Goal: Task Accomplishment & Management: Complete application form

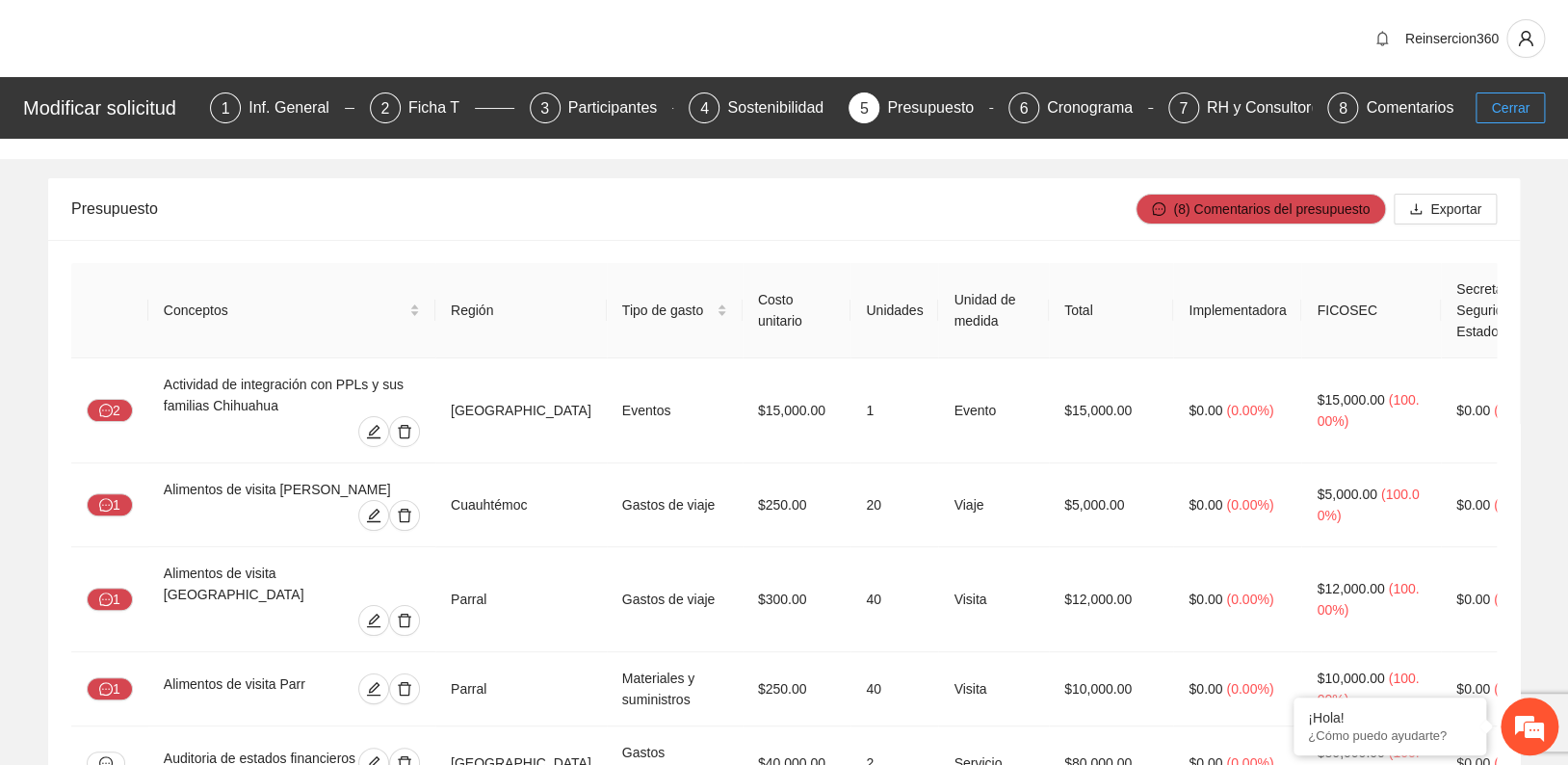
click at [1508, 110] on span "Cerrar" at bounding box center [1511, 108] width 39 height 21
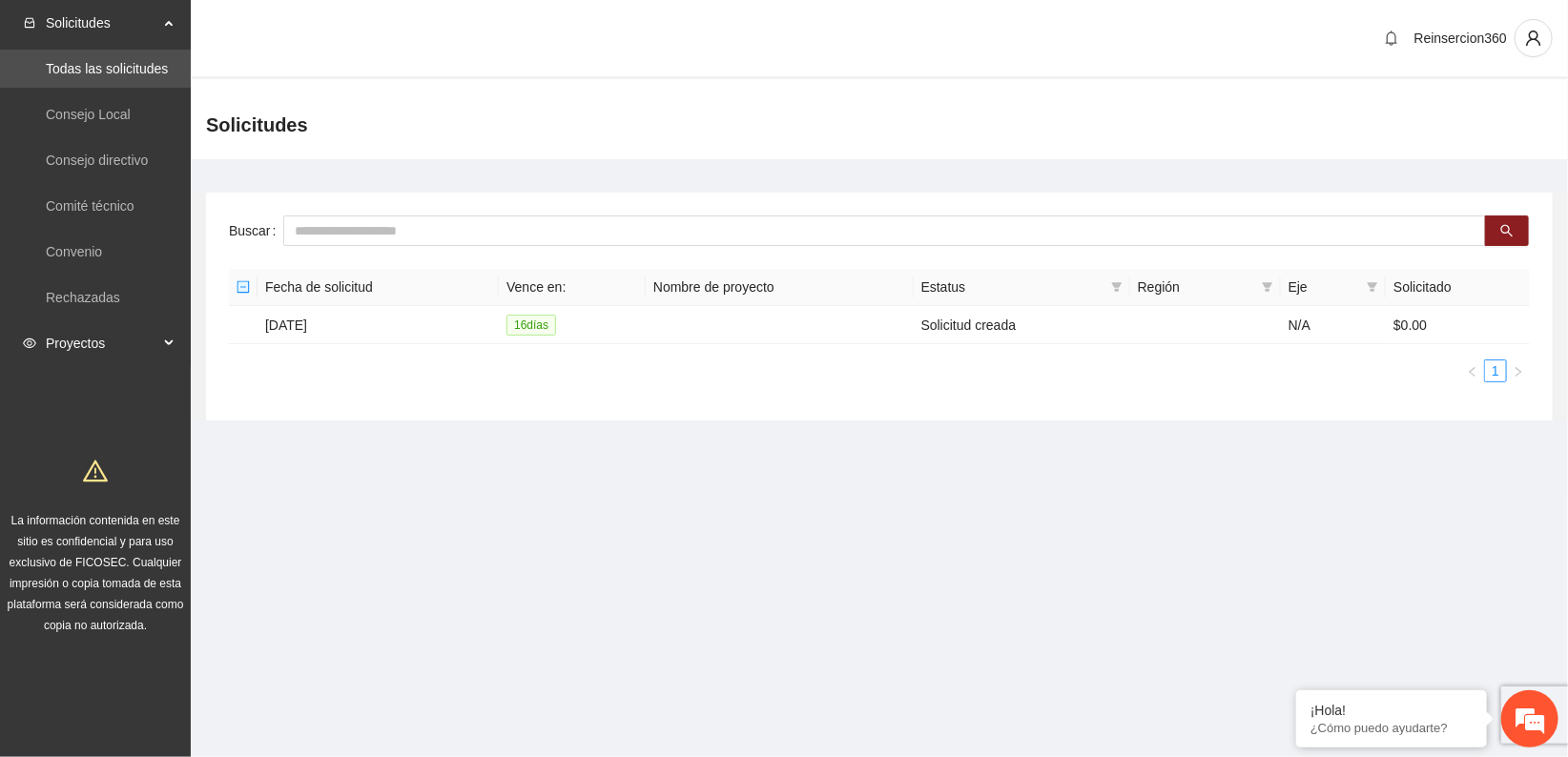
click at [76, 331] on span "Proyectos" at bounding box center [102, 344] width 113 height 39
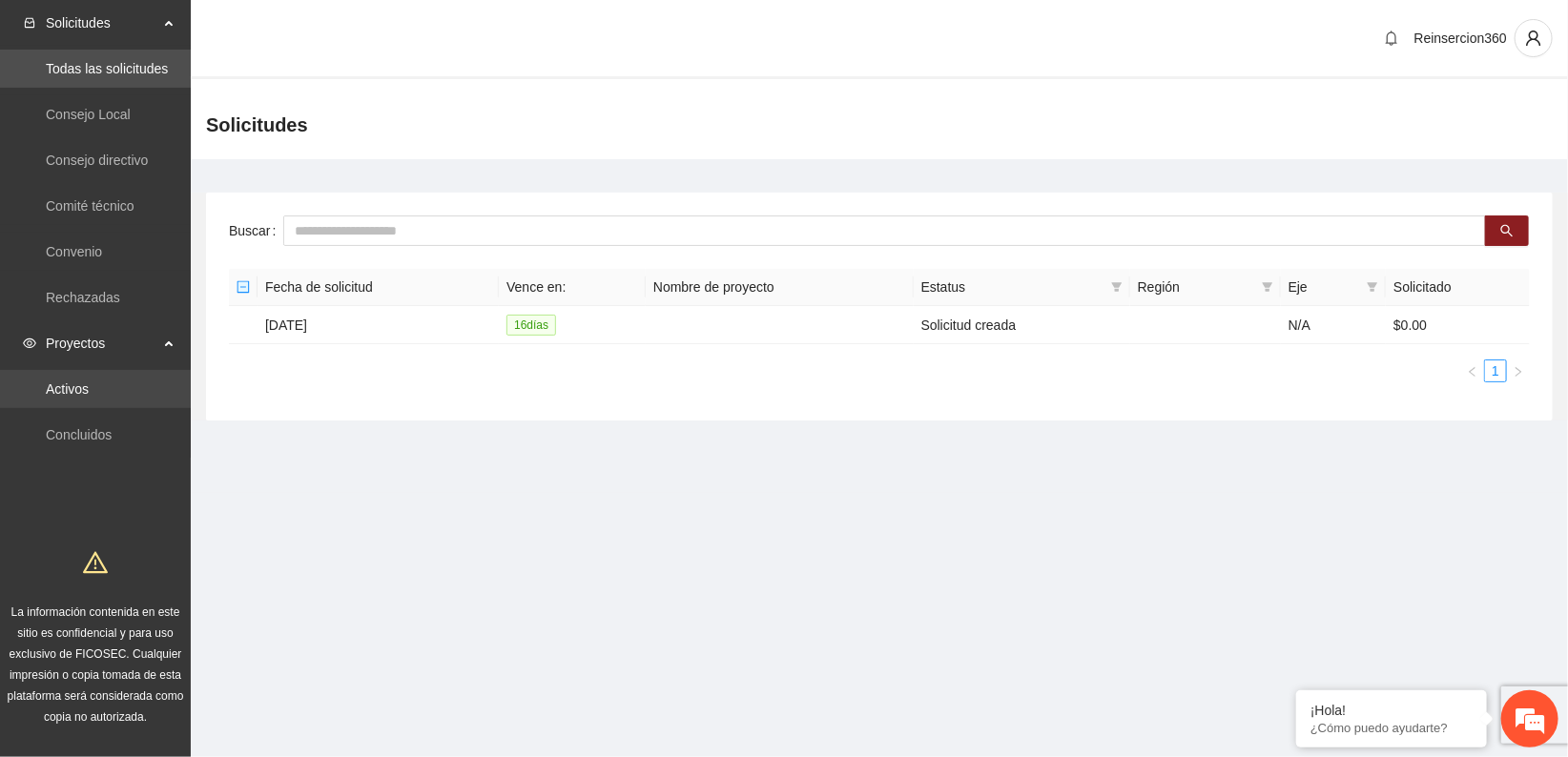
click at [89, 381] on link "Activos" at bounding box center [67, 389] width 43 height 15
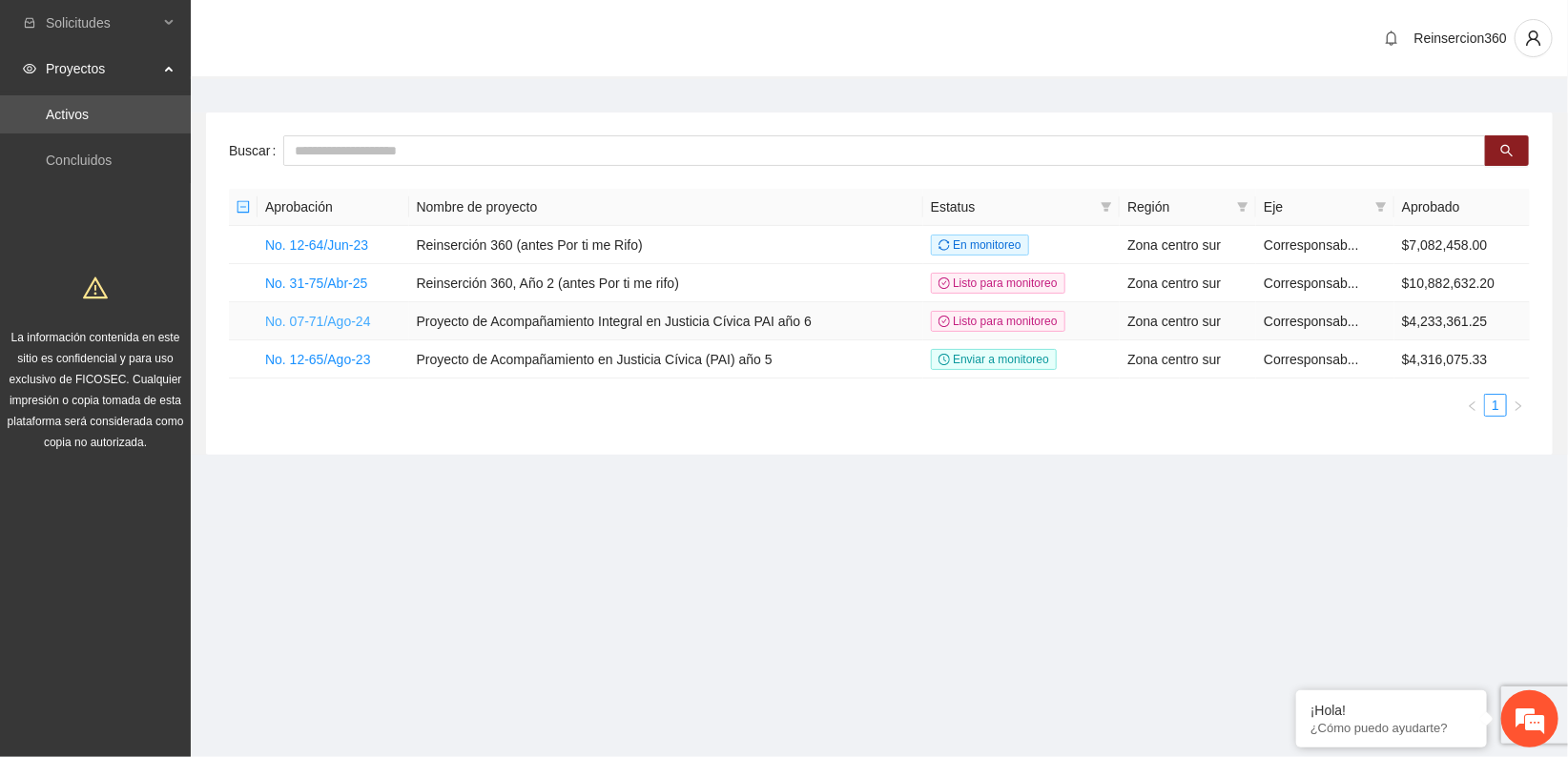
click at [330, 322] on link "No. 07-71/Ago-24" at bounding box center [318, 322] width 106 height 15
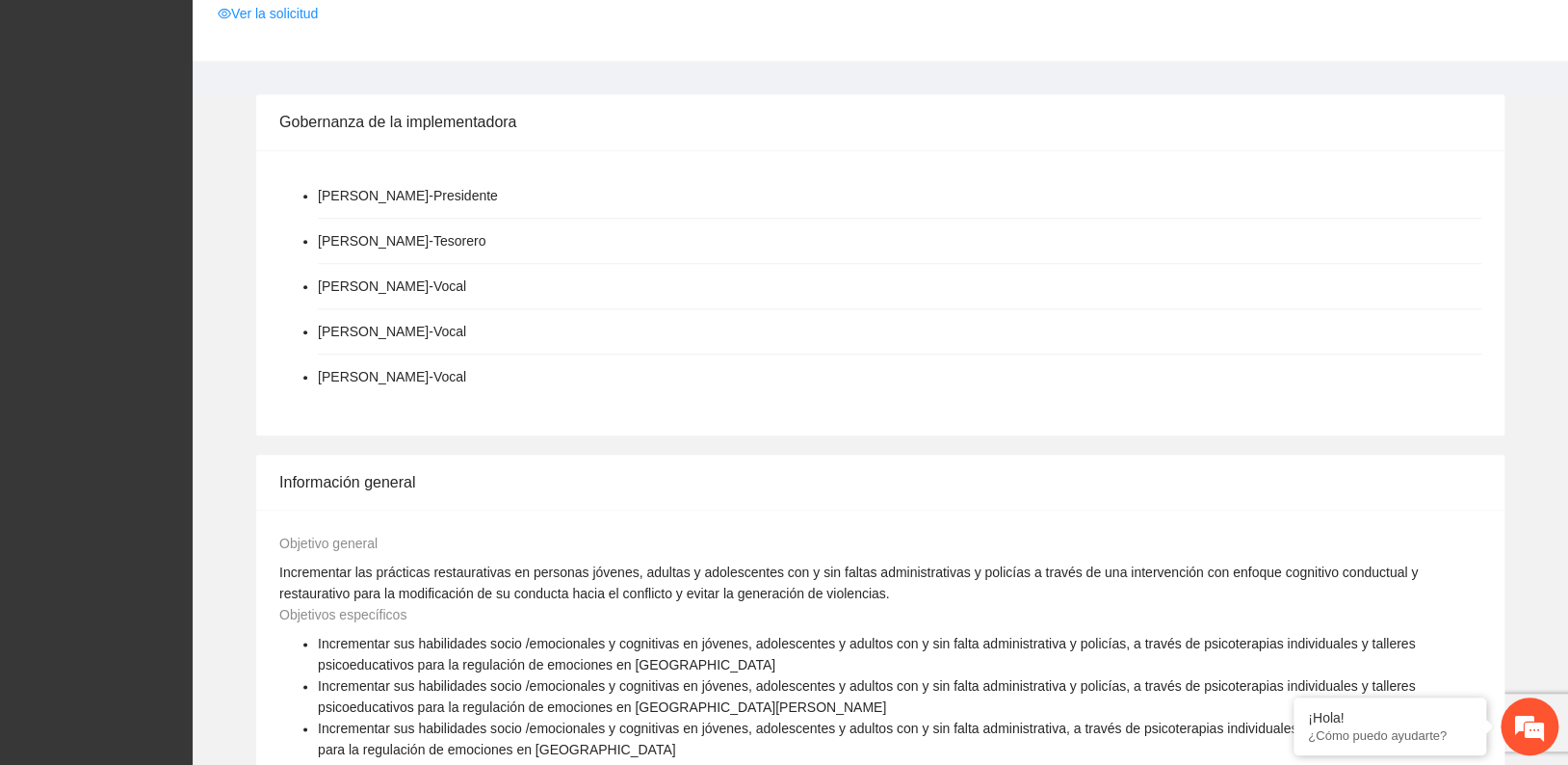
scroll to position [535, 0]
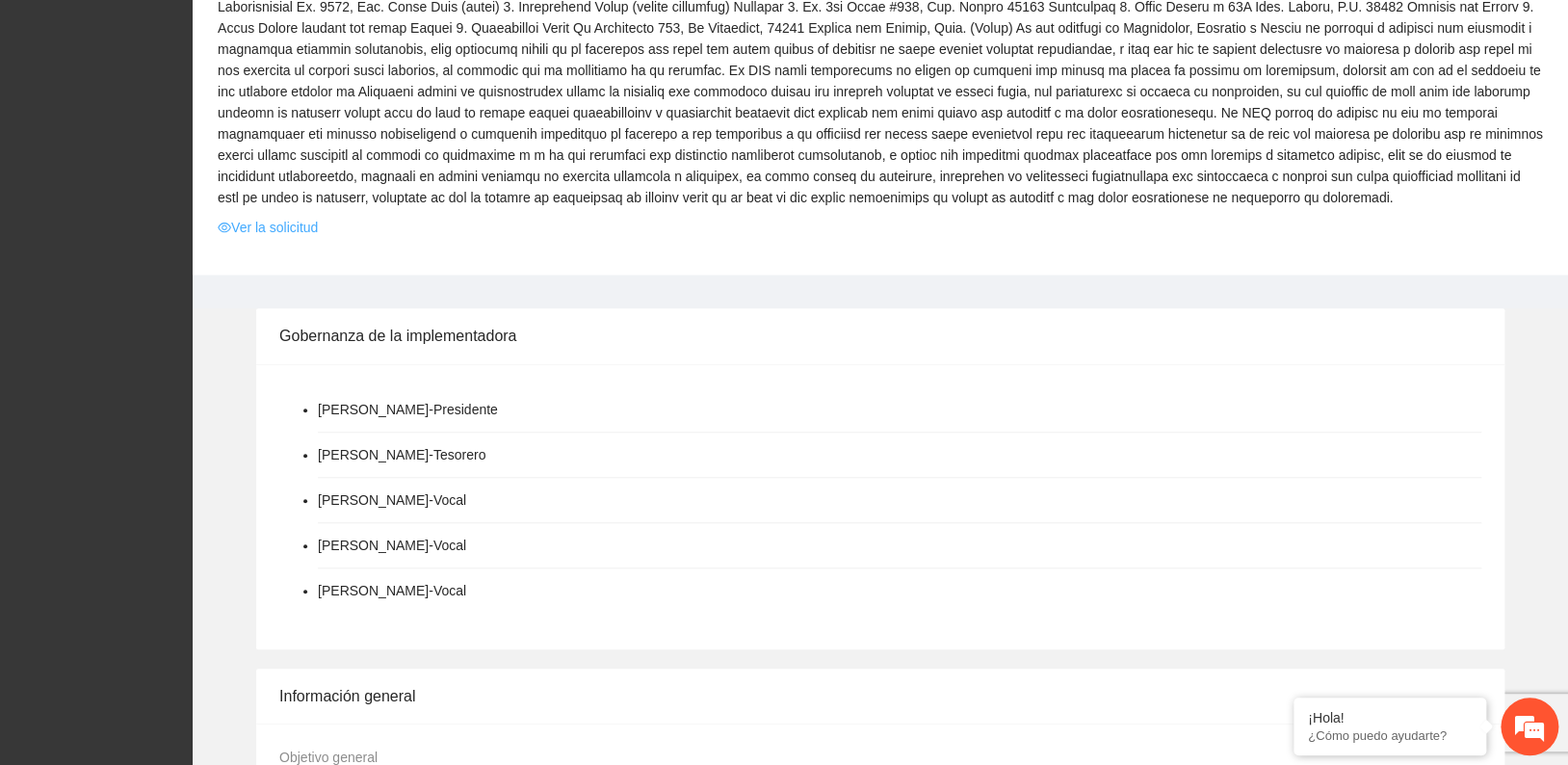
click at [260, 229] on link "Ver la solicitud" at bounding box center [267, 228] width 100 height 21
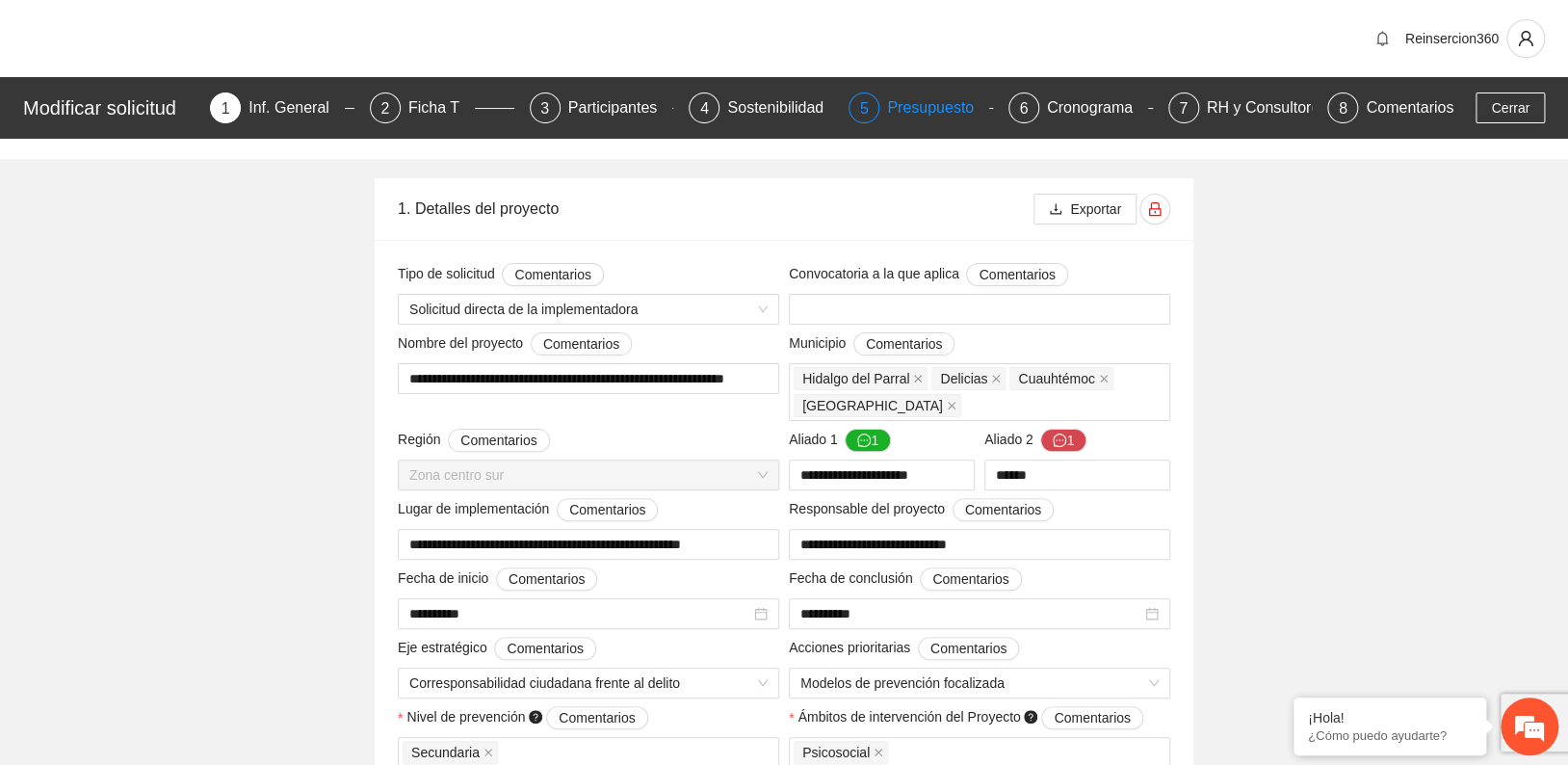
click at [944, 112] on div "Presupuesto" at bounding box center [938, 108] width 102 height 31
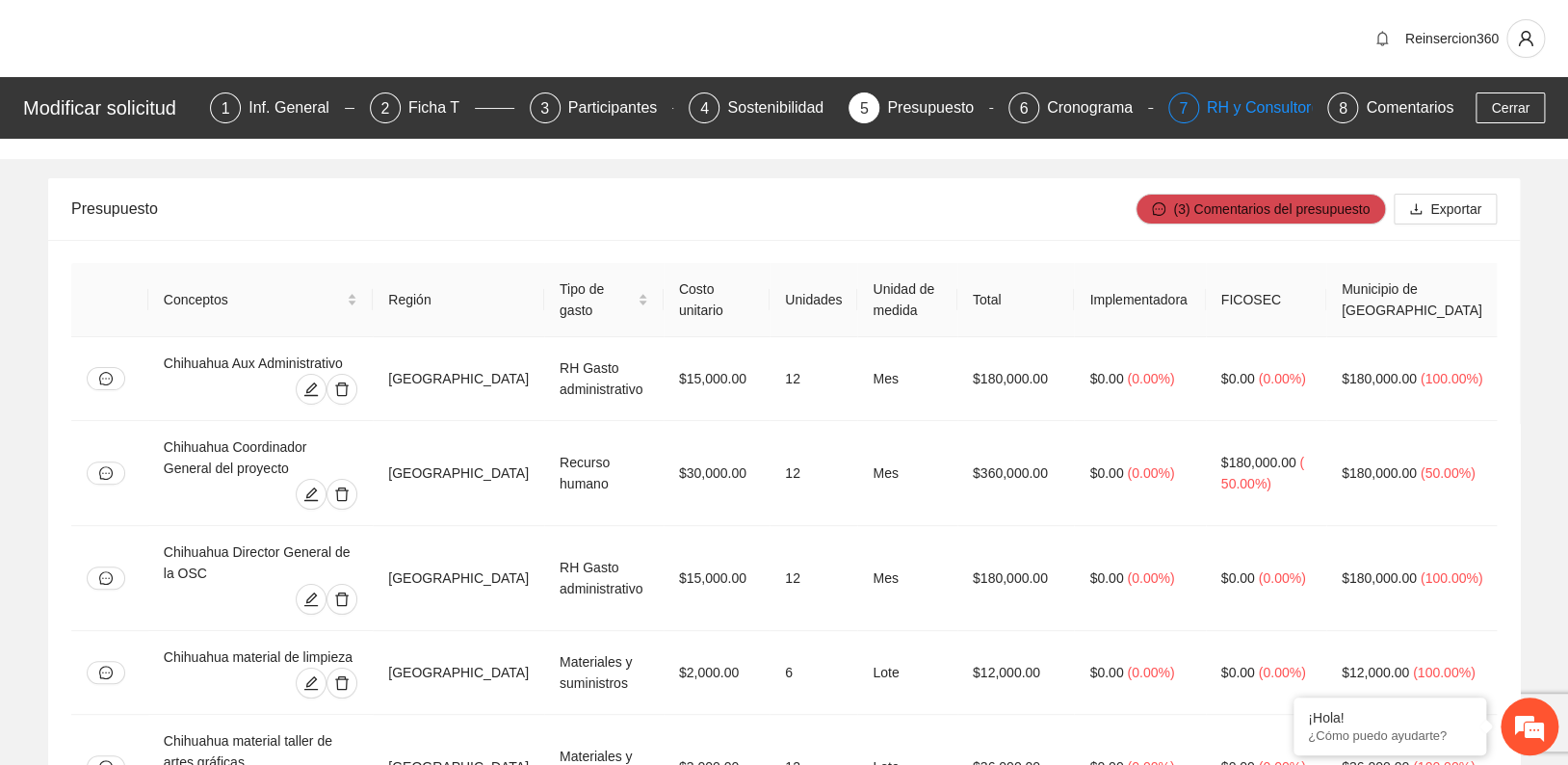
click at [1234, 108] on div "RH y Consultores" at bounding box center [1275, 108] width 136 height 31
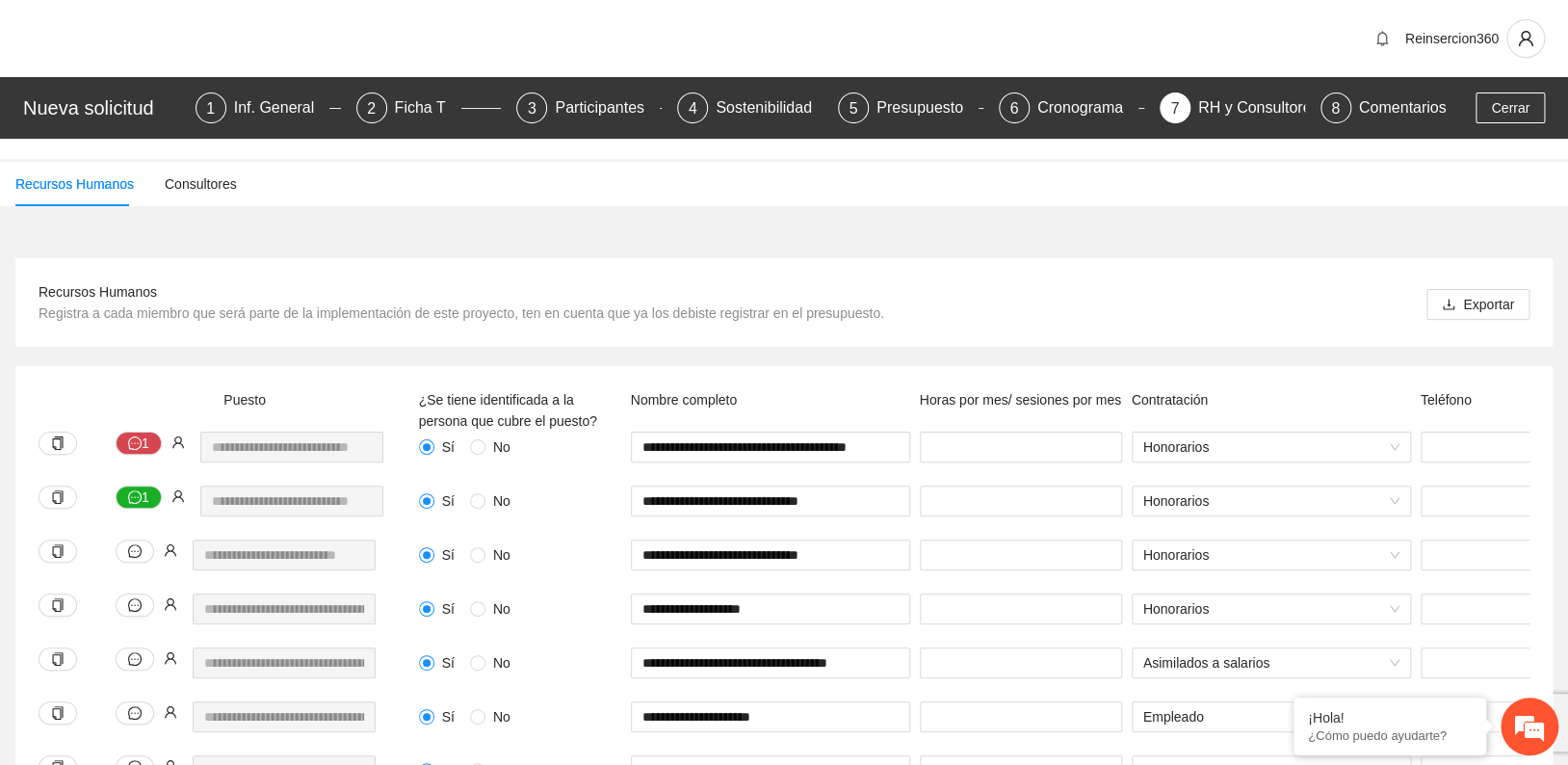
click at [1220, 48] on div "Reinsercion360" at bounding box center [784, 38] width 1568 height 77
click at [880, 96] on div "Presupuesto" at bounding box center [927, 108] width 102 height 31
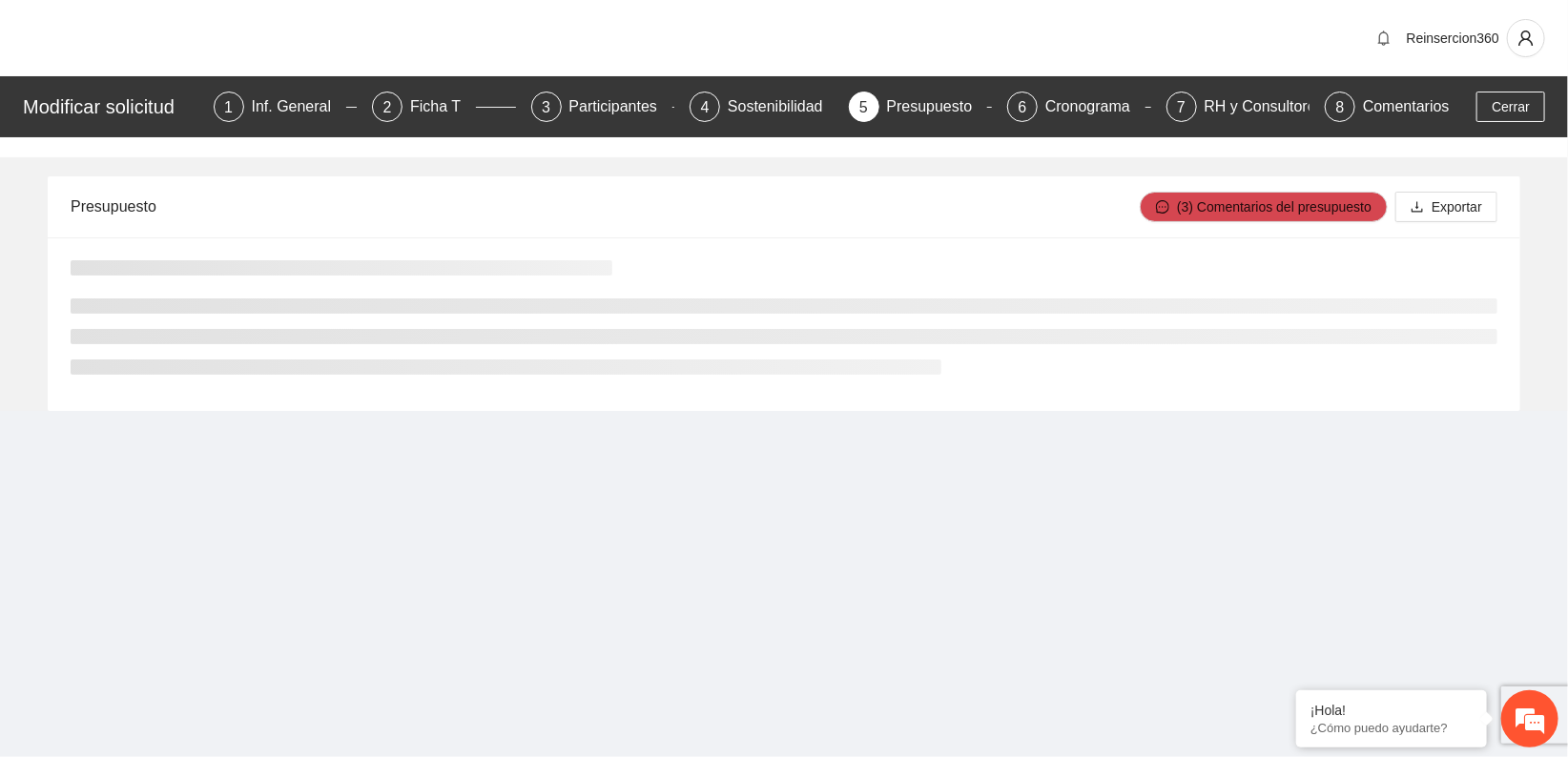
click at [1249, 42] on div "Reinsercion360" at bounding box center [784, 38] width 1568 height 76
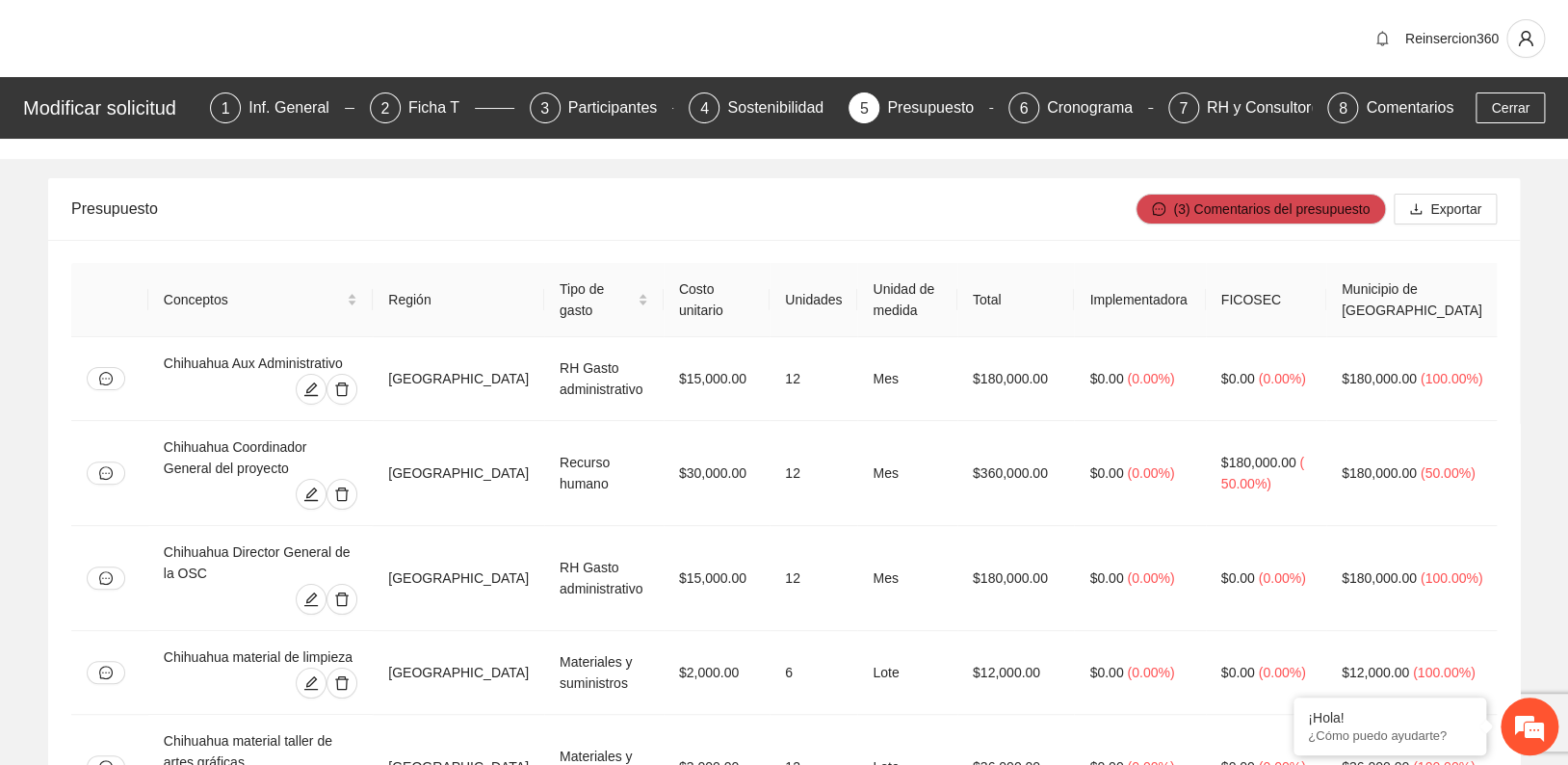
click at [418, 230] on div "Presupuesto" at bounding box center [603, 208] width 1064 height 55
click at [319, 382] on icon "edit" at bounding box center [311, 389] width 16 height 16
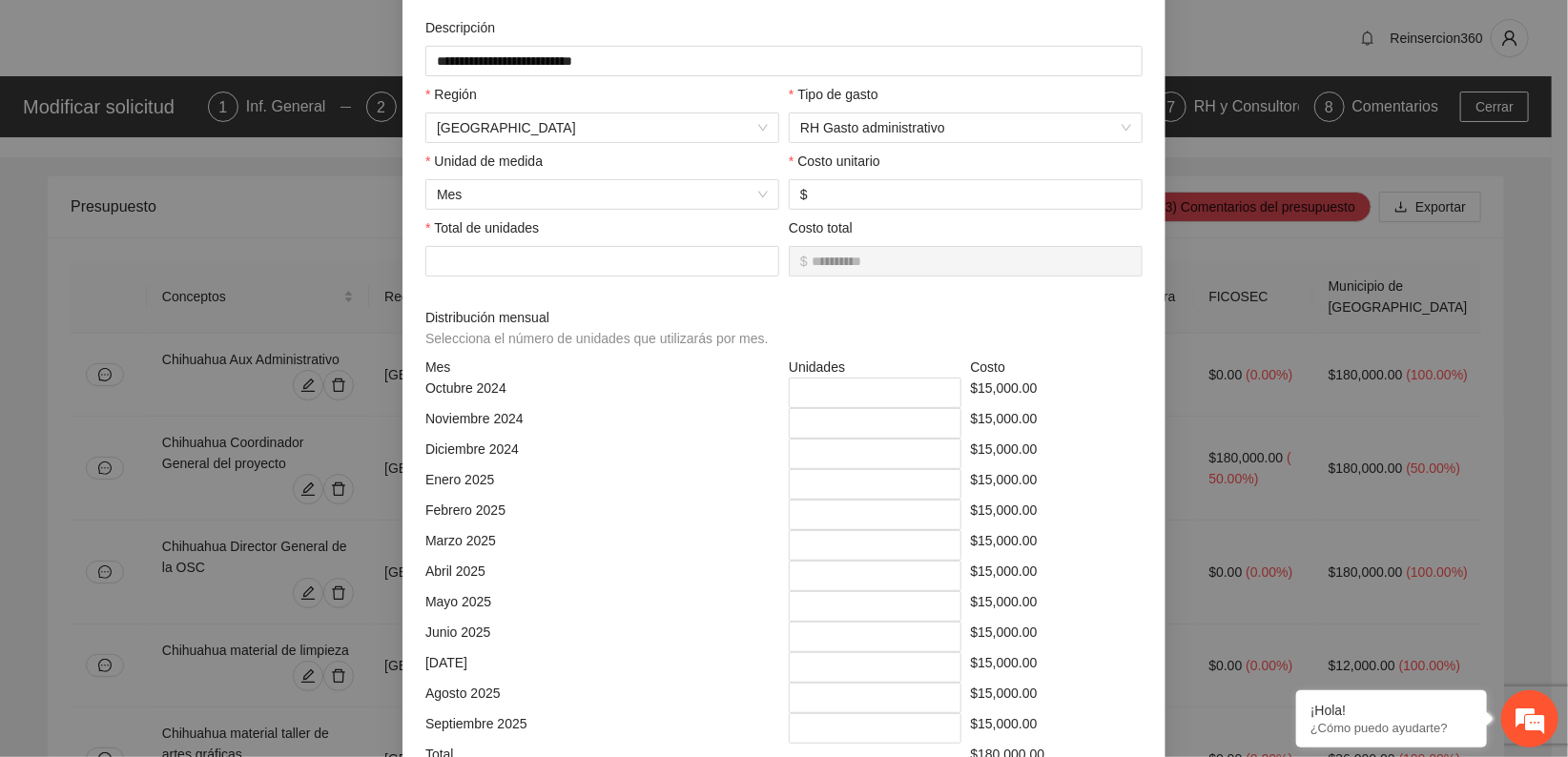
scroll to position [212, 0]
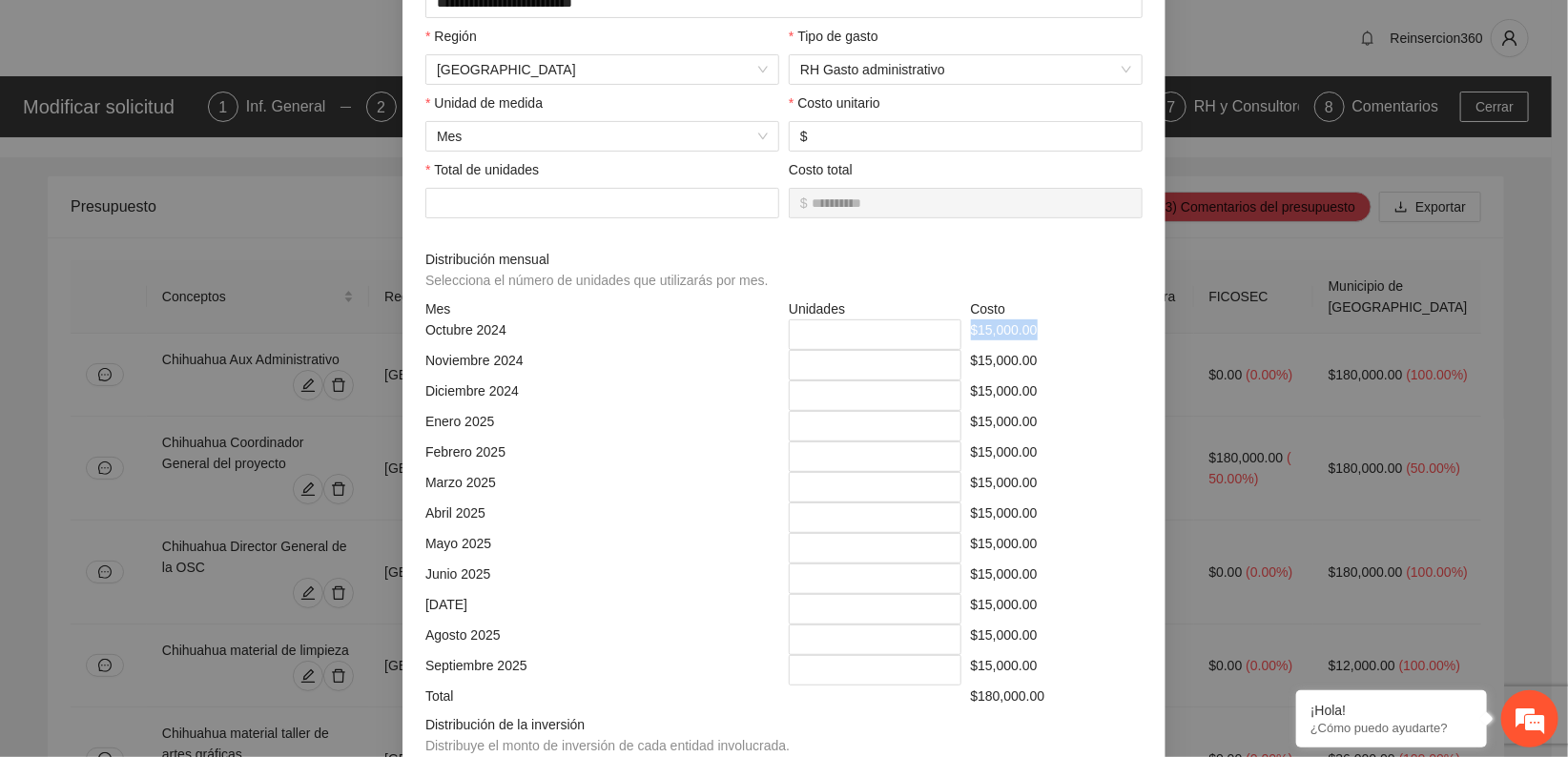
drag, startPoint x: 954, startPoint y: 336, endPoint x: 1060, endPoint y: 333, distance: 106.0
click at [1060, 333] on div "[DATE] * $15,000.00" at bounding box center [784, 335] width 727 height 31
drag, startPoint x: 1060, startPoint y: 333, endPoint x: 993, endPoint y: 325, distance: 67.5
copy div "$15,000.00"
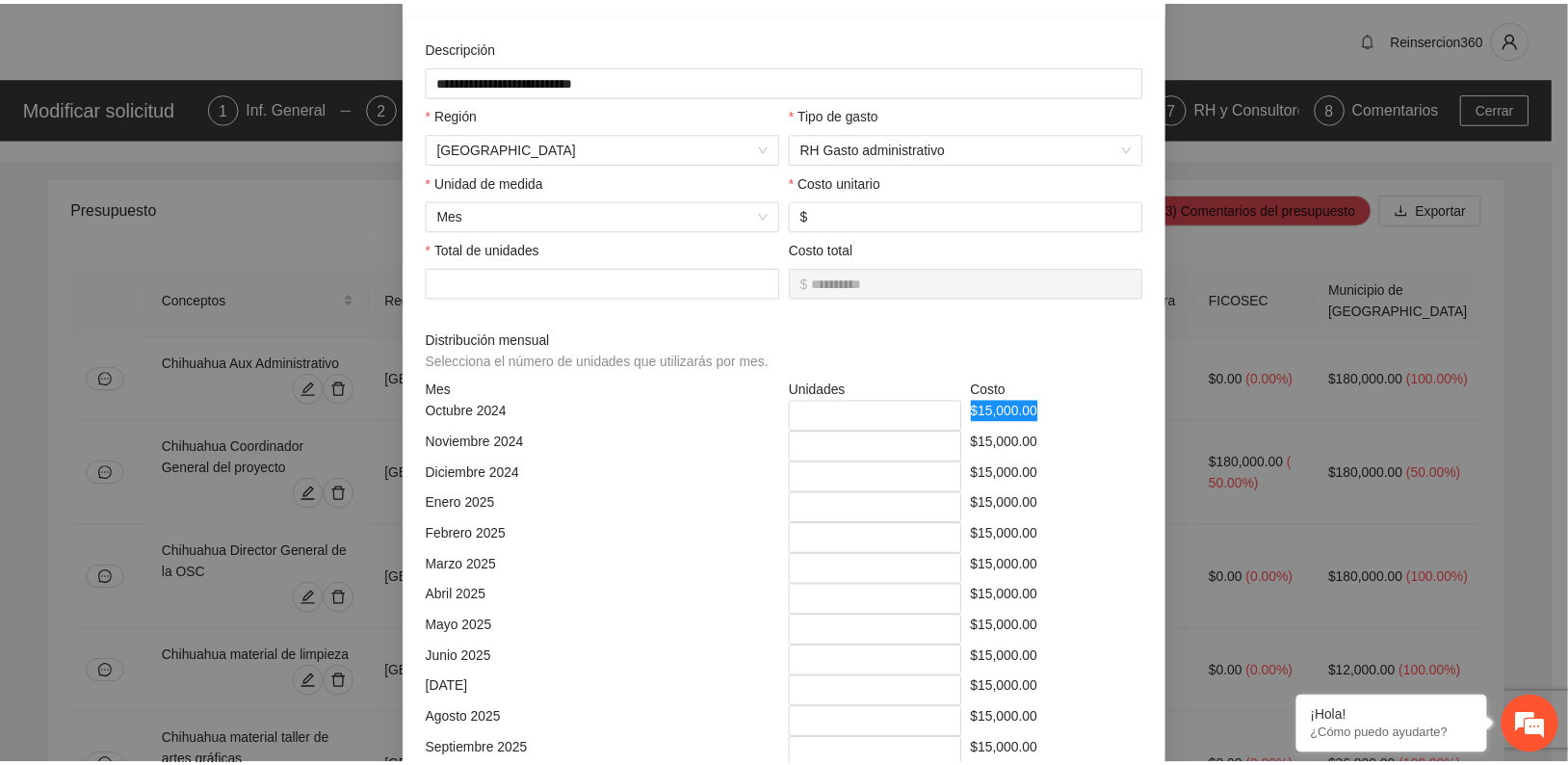
scroll to position [0, 0]
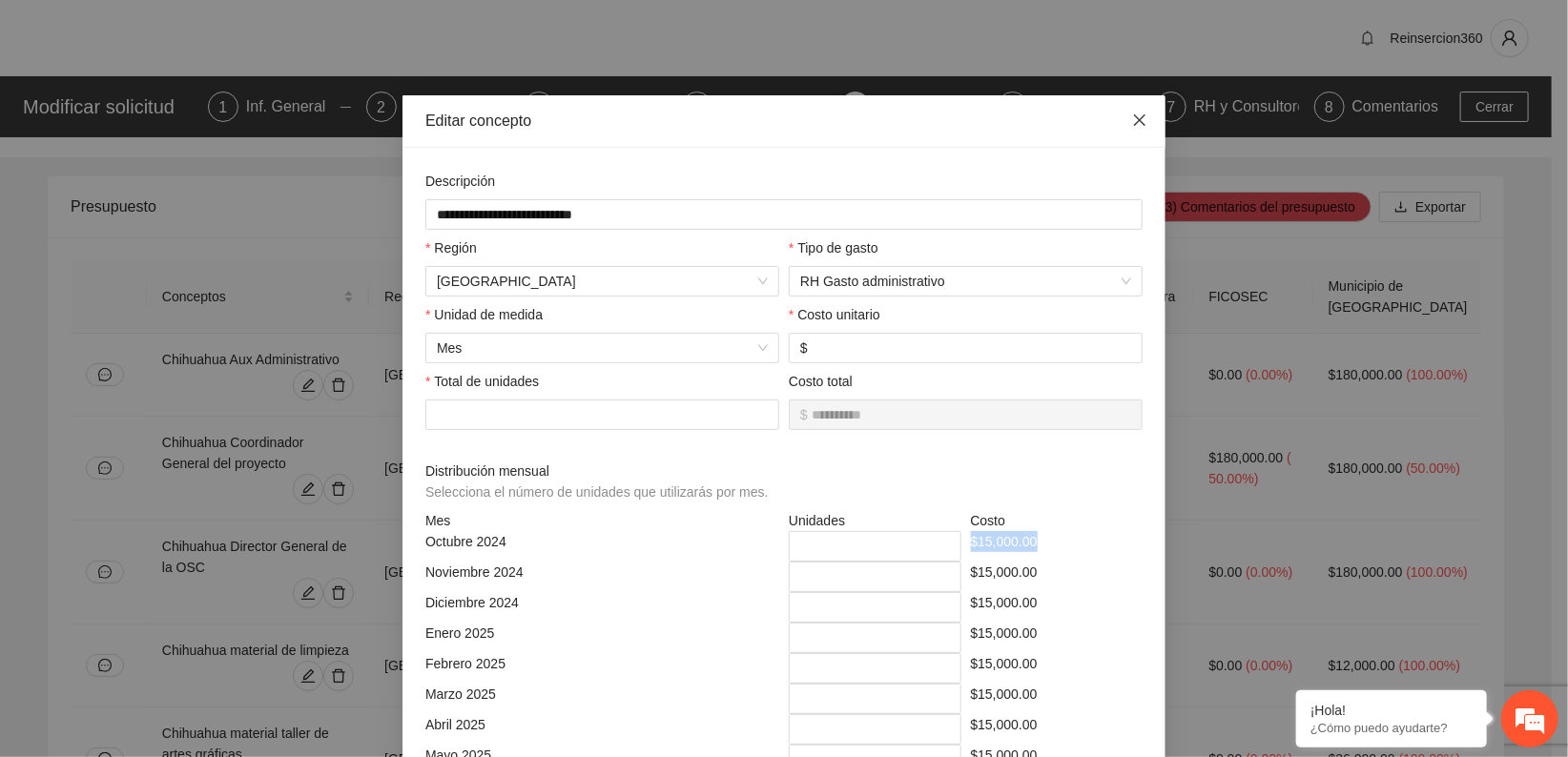
click at [1138, 114] on icon "close" at bounding box center [1140, 120] width 15 height 15
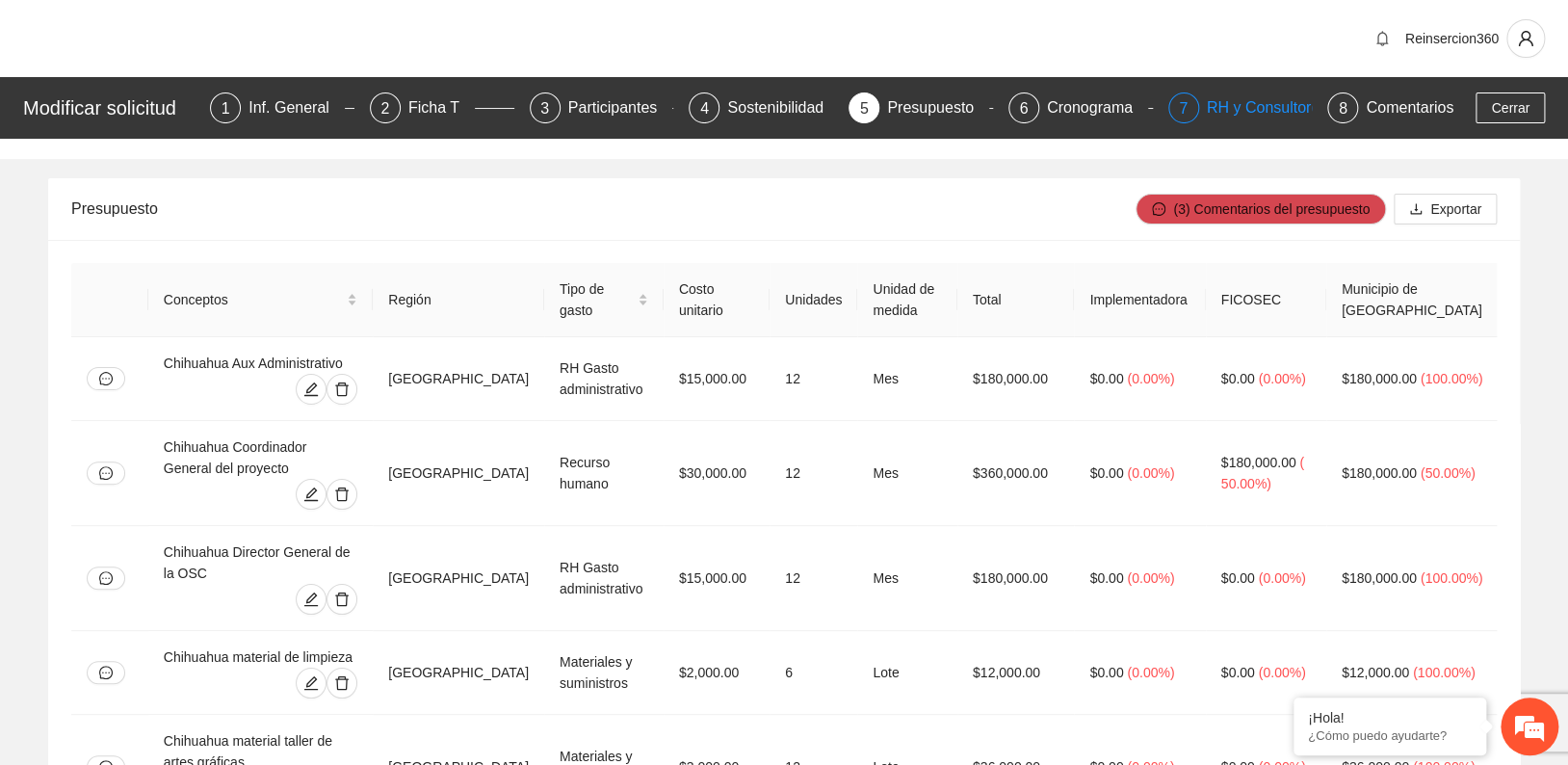
click at [1261, 108] on div "RH y Consultores" at bounding box center [1275, 108] width 136 height 31
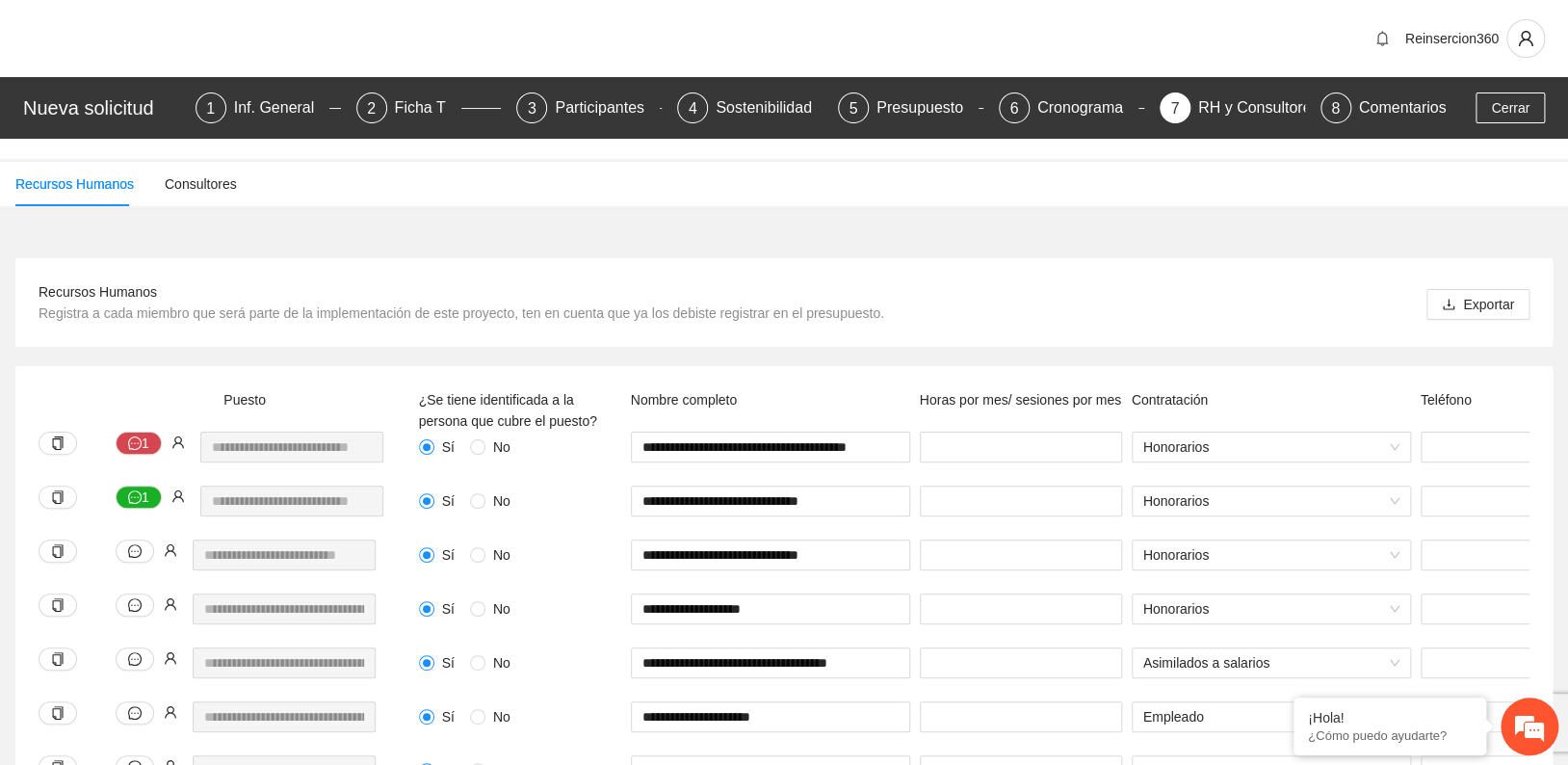
click at [1251, 46] on div "Reinsercion360" at bounding box center [784, 38] width 1568 height 77
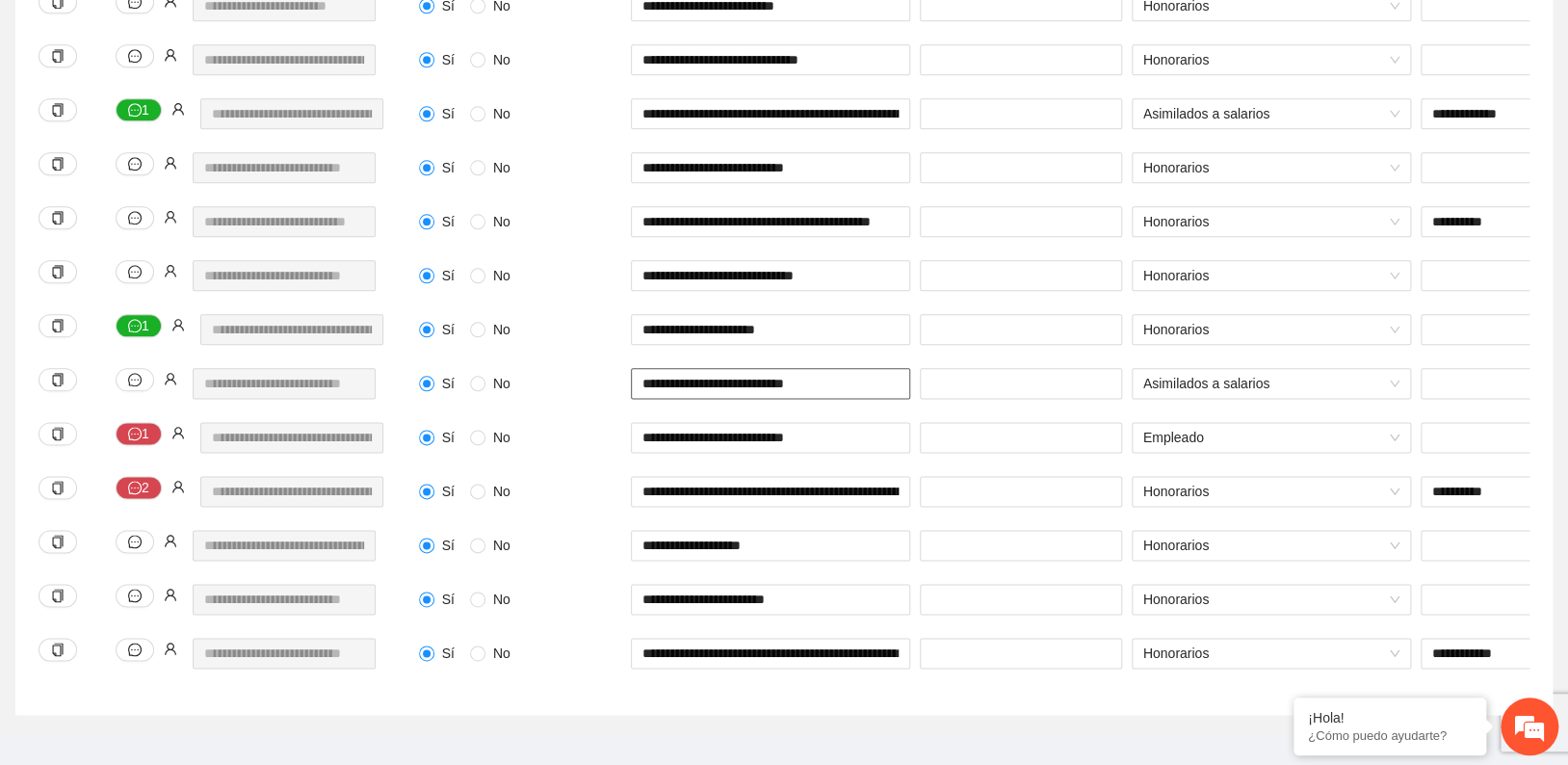
drag, startPoint x: 799, startPoint y: 383, endPoint x: 651, endPoint y: 378, distance: 148.1
click at [632, 382] on input "**********" at bounding box center [770, 383] width 279 height 31
click at [367, 399] on div "**********" at bounding box center [229, 394] width 390 height 54
click at [174, 383] on icon "user" at bounding box center [170, 379] width 14 height 14
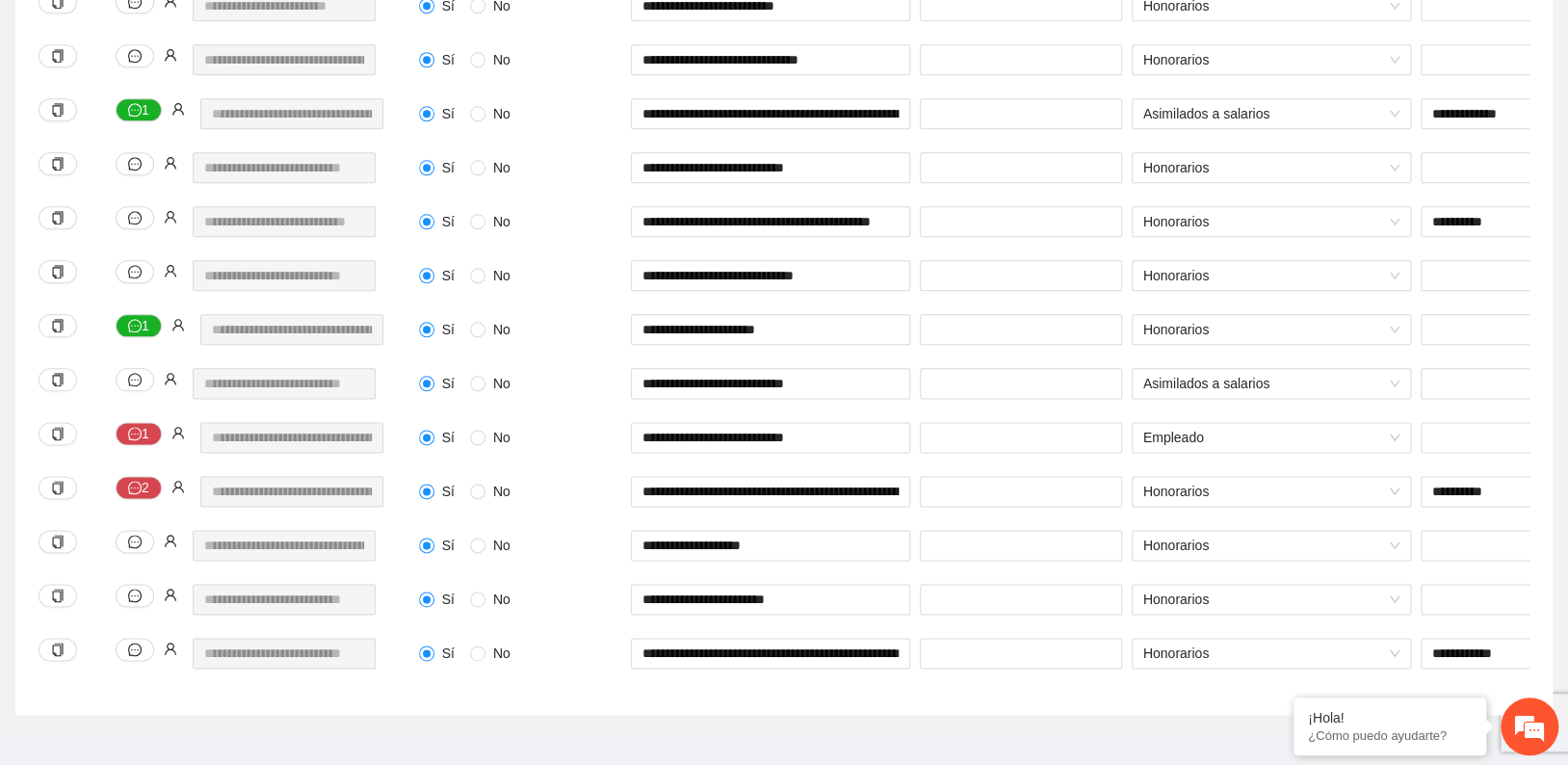
click at [379, 378] on div "**********" at bounding box center [229, 394] width 390 height 54
